Goal: Find specific page/section: Find specific page/section

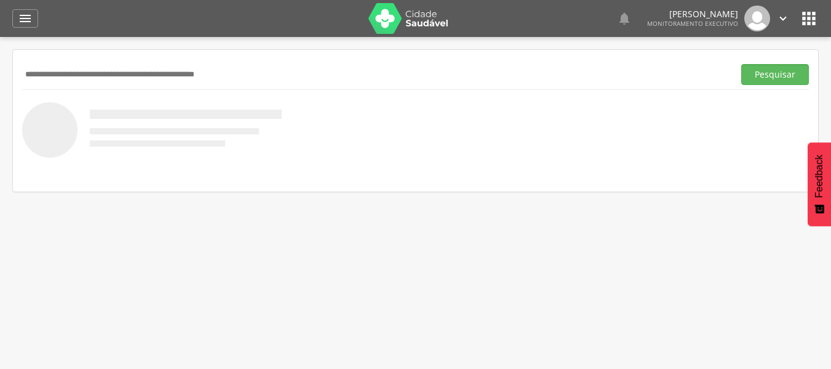
click at [90, 66] on input "text" at bounding box center [375, 74] width 707 height 21
type input "**********"
click at [772, 73] on button "Pesquisar" at bounding box center [775, 74] width 68 height 21
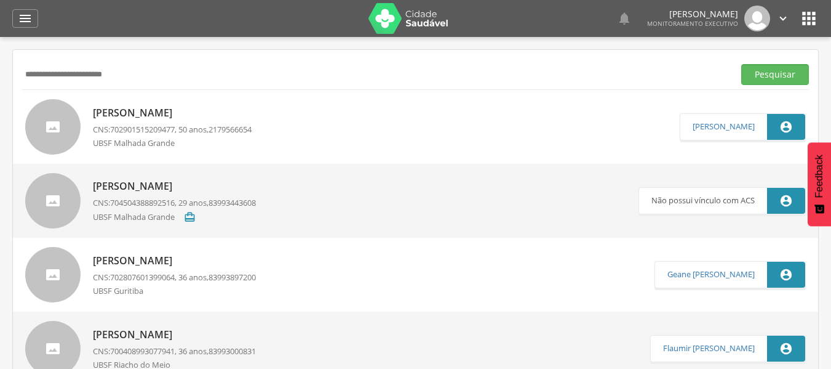
click at [190, 114] on p "[PERSON_NAME]" at bounding box center [172, 113] width 159 height 14
type input "**********"
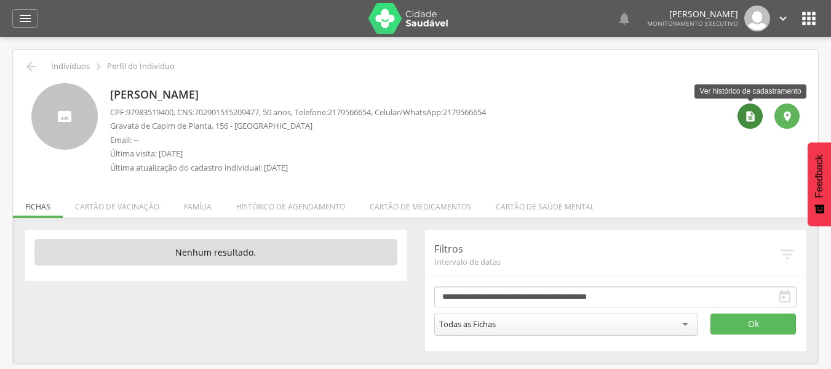
click at [749, 113] on icon "" at bounding box center [751, 116] width 12 height 12
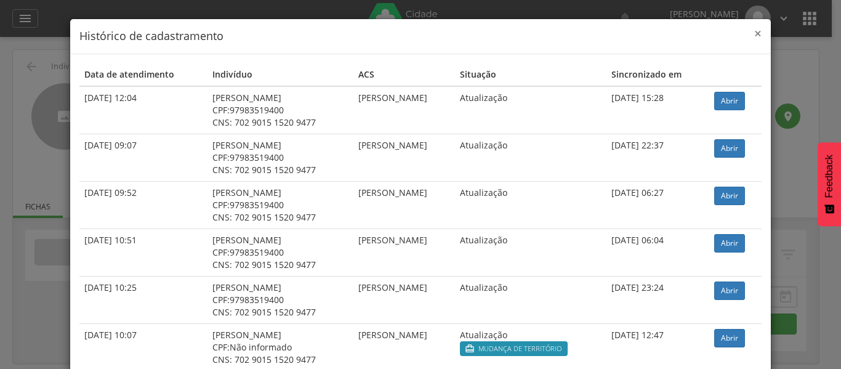
click at [754, 32] on span "×" at bounding box center [757, 33] width 7 height 17
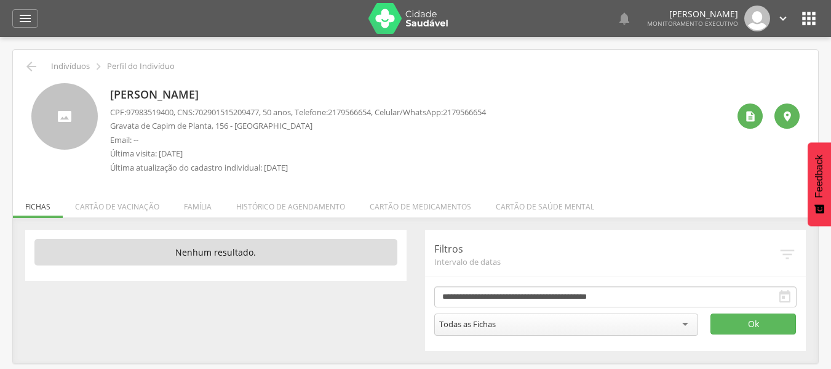
click at [298, 60] on div " Indivíduos  Perfil do Indivíduo" at bounding box center [415, 66] width 787 height 15
click at [29, 21] on icon "" at bounding box center [25, 18] width 15 height 15
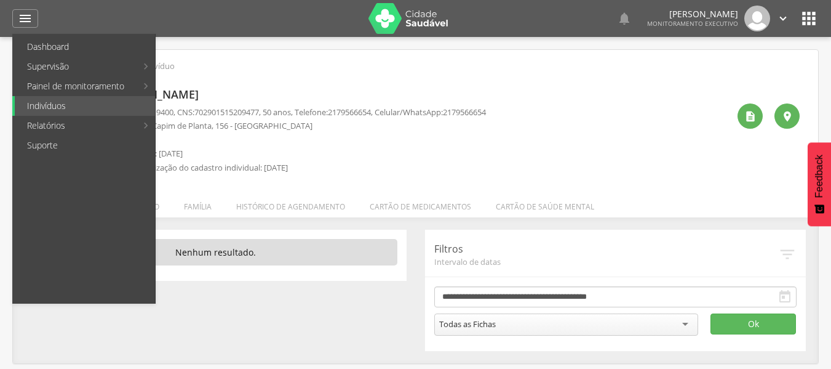
click at [444, 75] on div "[PERSON_NAME] CPF: 97983519400 , CNS: [PHONE_NUMBER] , 50 anos, Telefone: [PHON…" at bounding box center [415, 127] width 787 height 106
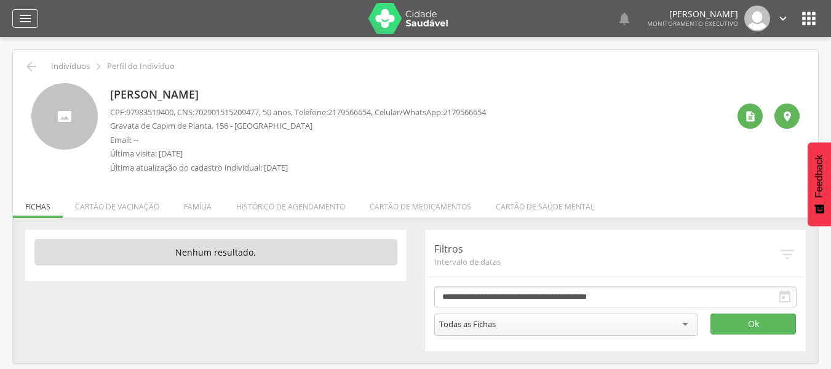
click at [34, 18] on div "" at bounding box center [25, 18] width 26 height 18
